Goal: Task Accomplishment & Management: Use online tool/utility

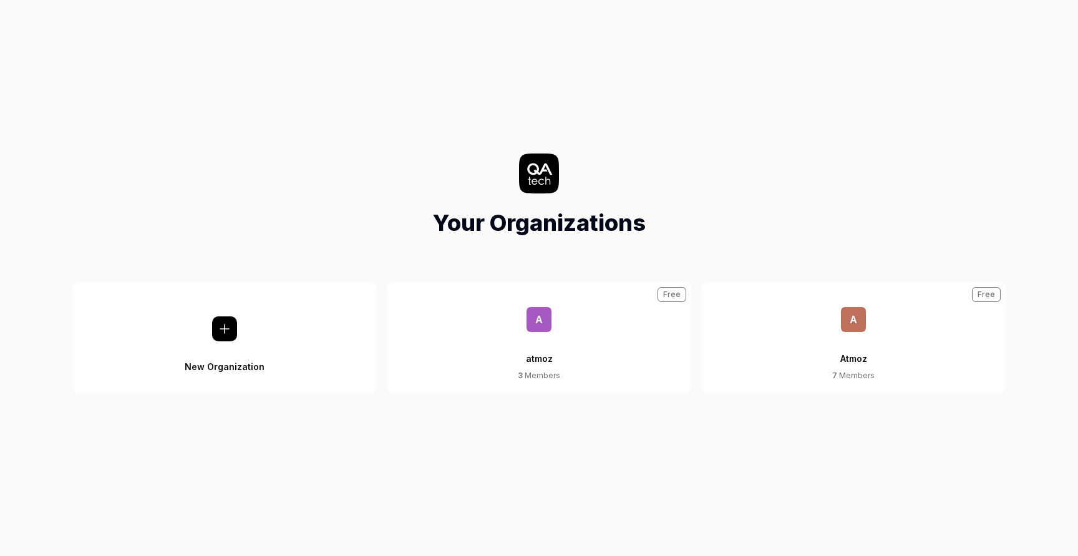
click at [841, 332] on div "Atmoz" at bounding box center [853, 351] width 27 height 38
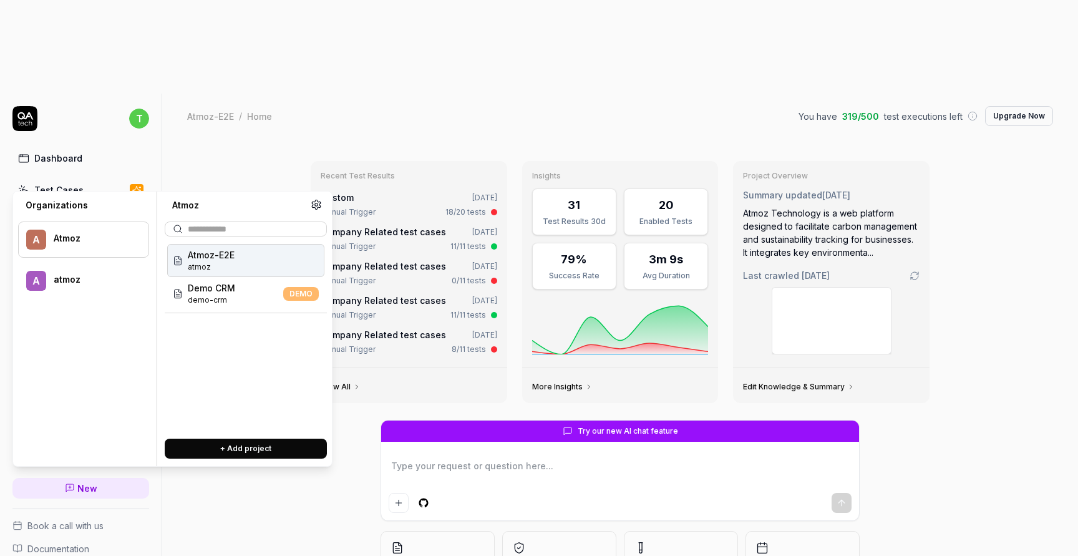
click at [245, 138] on div "Recent Test Results Custom [DATE] Manual Trigger 18/20 tests Company Related te…" at bounding box center [620, 393] width 916 height 511
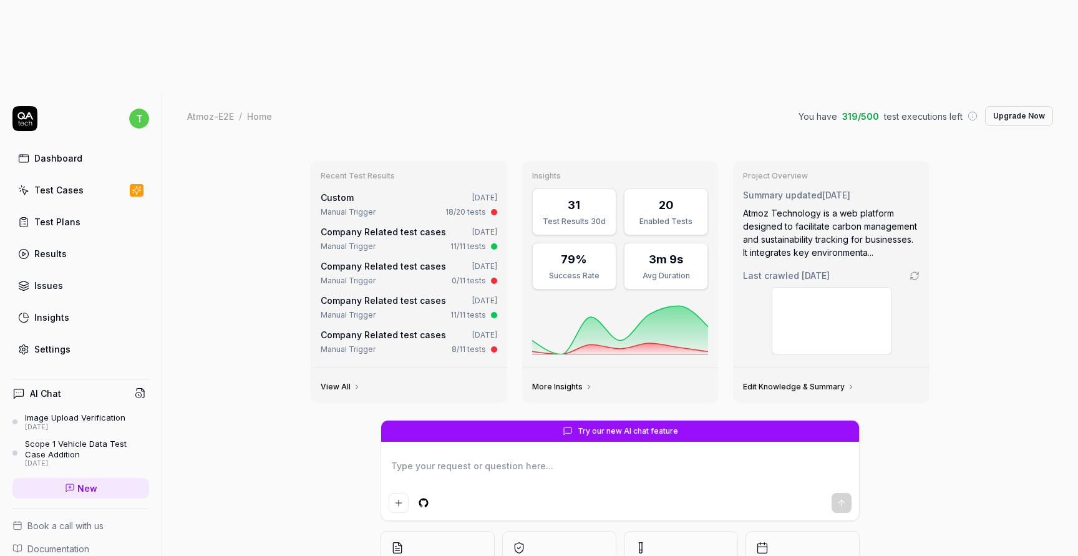
type textarea "*"
click at [77, 241] on link "Results" at bounding box center [80, 253] width 137 height 24
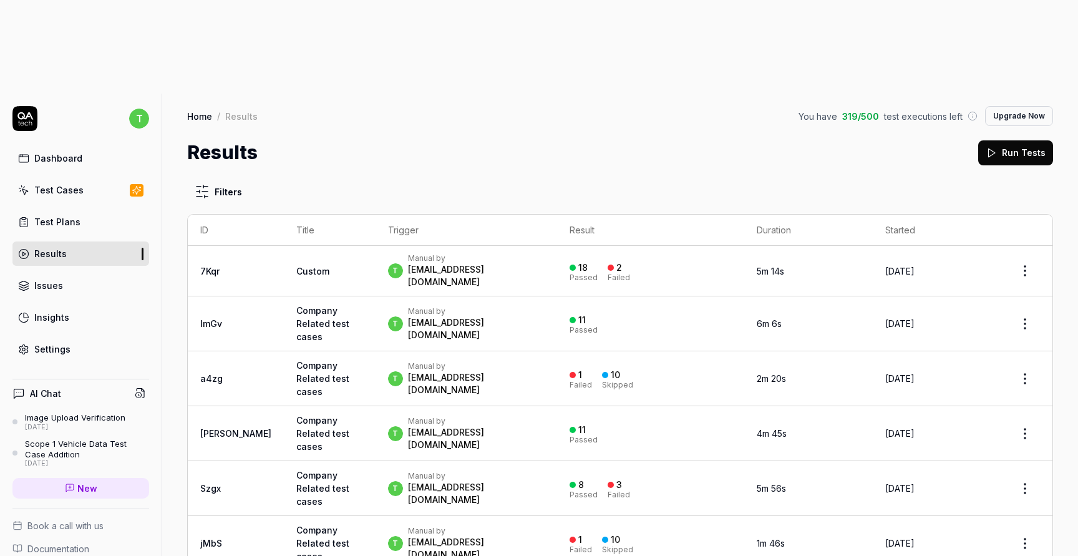
click at [284, 296] on td "Company Related test cases" at bounding box center [330, 323] width 92 height 55
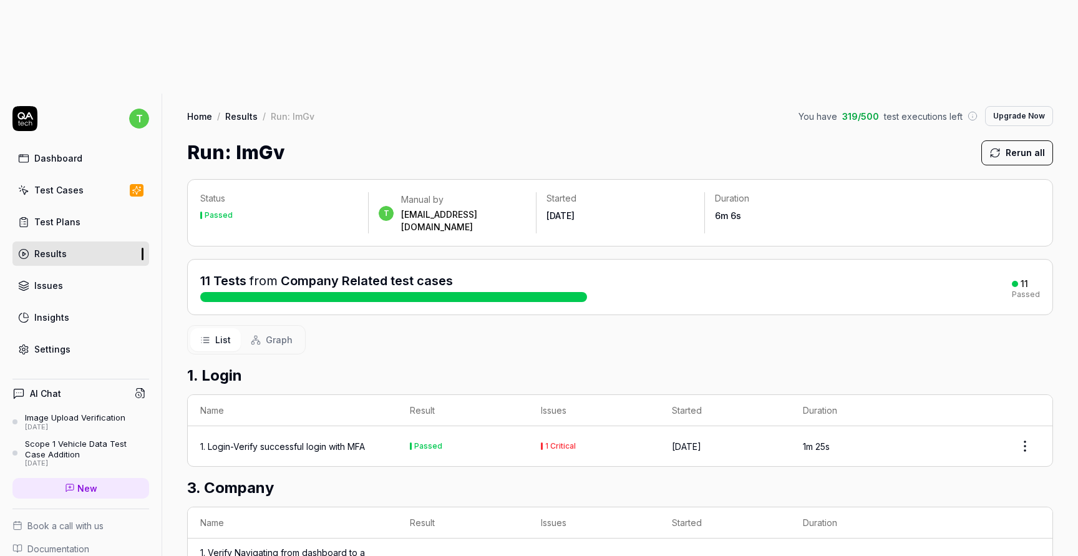
click at [109, 210] on link "Test Plans" at bounding box center [80, 222] width 137 height 24
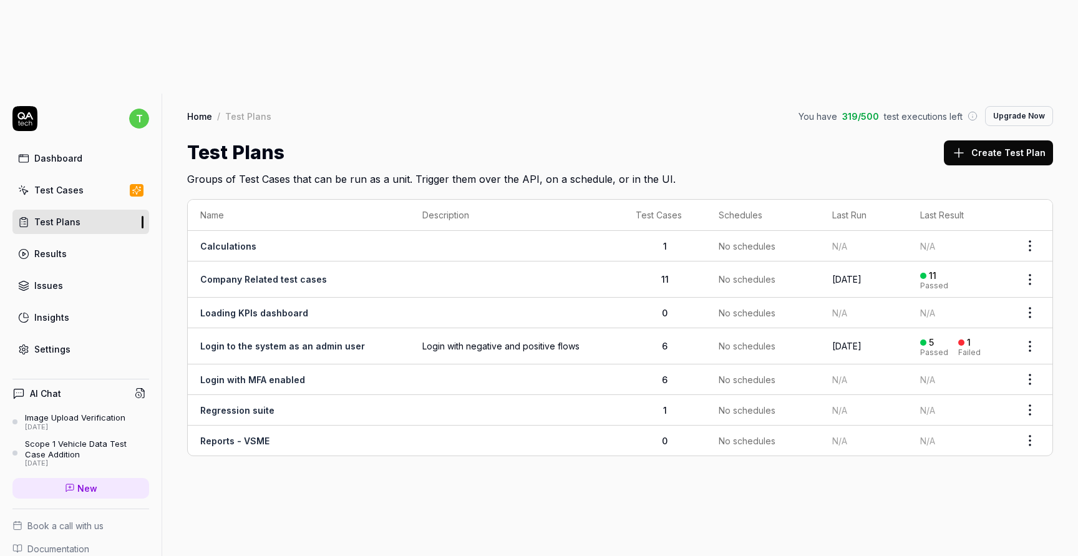
click at [275, 274] on link "Company Related test cases" at bounding box center [263, 279] width 127 height 11
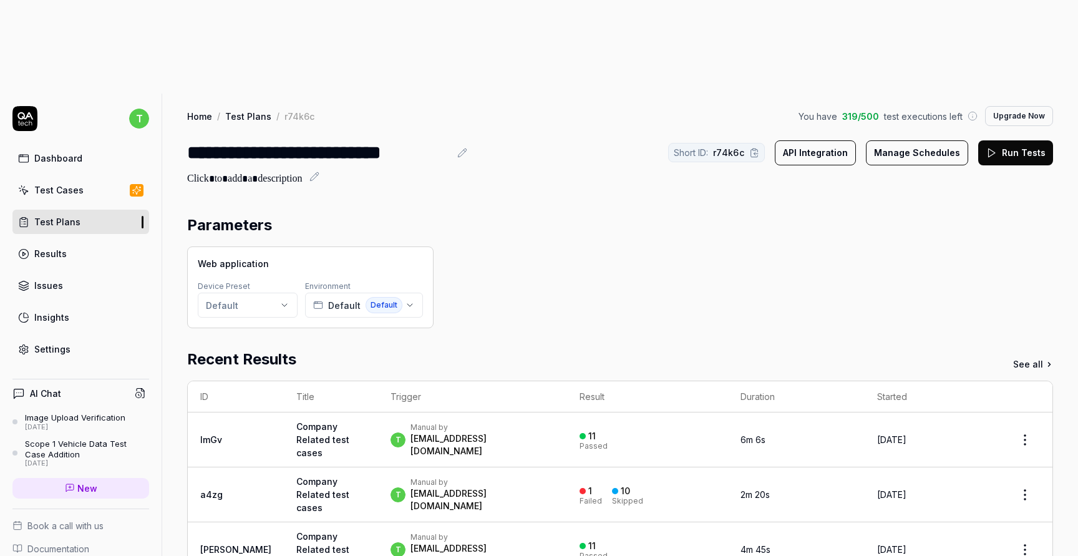
click at [1012, 140] on button "Run Tests" at bounding box center [1015, 152] width 75 height 25
